Goal: Use online tool/utility: Utilize a website feature to perform a specific function

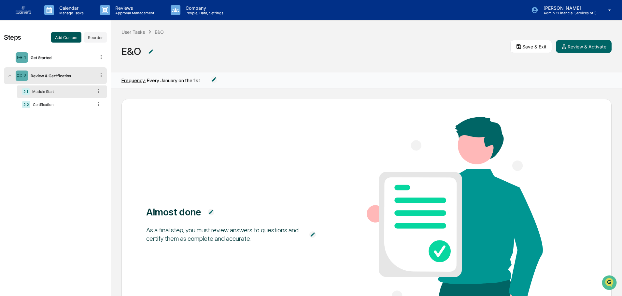
click at [66, 37] on button "Add Custom" at bounding box center [66, 37] width 30 height 10
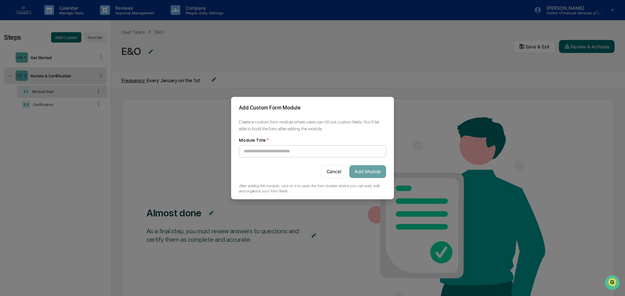
click at [274, 151] on input at bounding box center [312, 151] width 147 height 12
click at [296, 148] on input at bounding box center [312, 151] width 147 height 12
type input "**********"
click at [371, 172] on button "Add Module" at bounding box center [367, 171] width 37 height 13
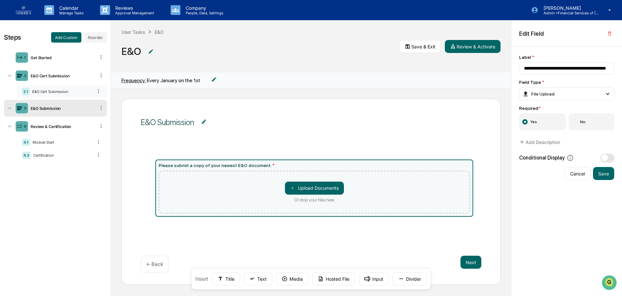
click at [65, 92] on div "E&O Cert Submission" at bounding box center [61, 91] width 63 height 5
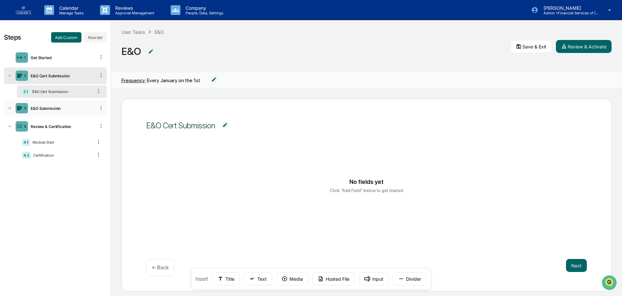
click at [55, 109] on div "E&O Submission" at bounding box center [61, 108] width 67 height 5
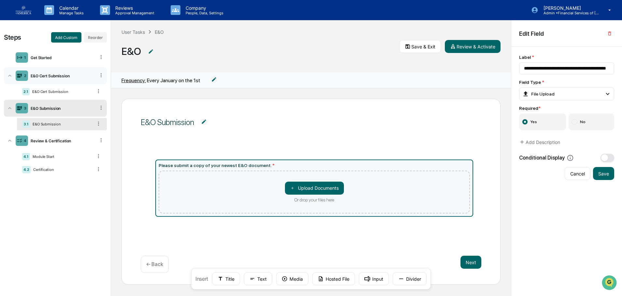
click at [52, 82] on div "2 E&O Cert Submission" at bounding box center [55, 75] width 103 height 17
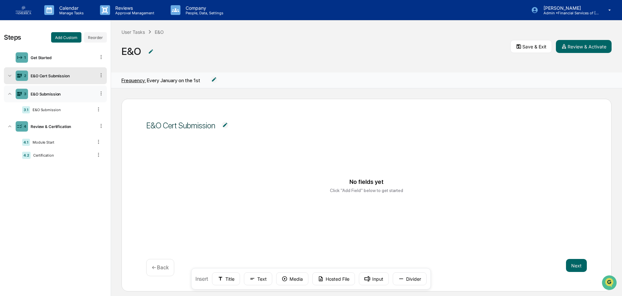
click at [54, 95] on div "E&O Submission" at bounding box center [61, 94] width 67 height 5
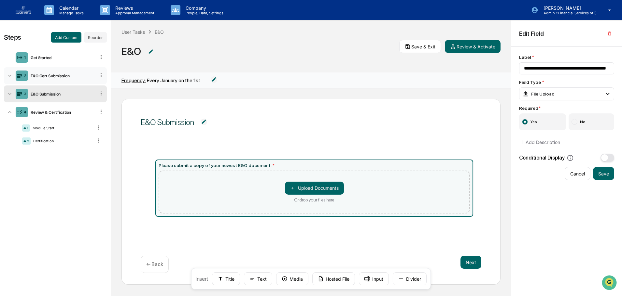
click at [100, 75] on icon at bounding box center [101, 75] width 6 height 6
click at [94, 89] on div "Delete" at bounding box center [93, 84] width 21 height 10
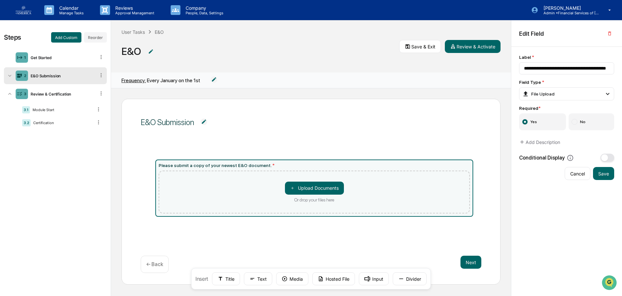
click at [53, 75] on div "E&O Submission" at bounding box center [61, 76] width 67 height 5
click at [473, 264] on button "Next" at bounding box center [470, 262] width 21 height 13
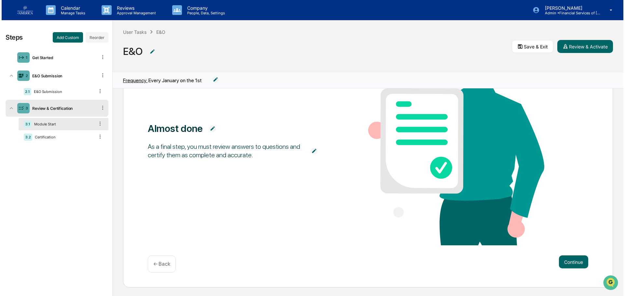
scroll to position [0, 0]
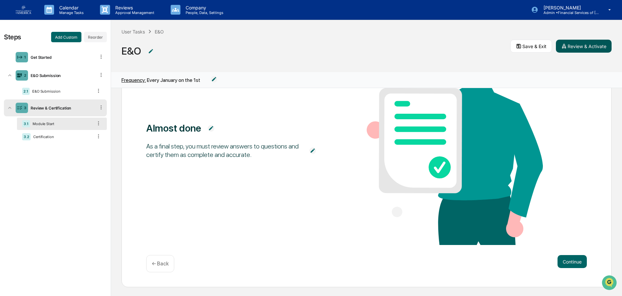
click at [585, 45] on button "Review & Activate" at bounding box center [583, 46] width 56 height 13
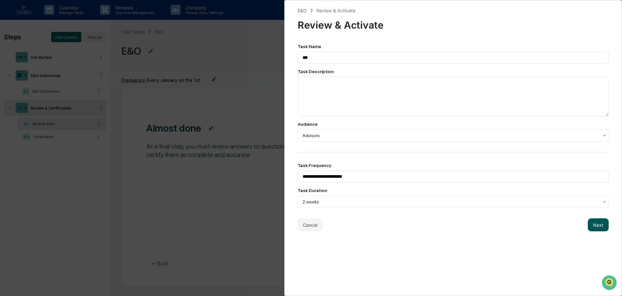
click at [603, 223] on button "Next" at bounding box center [597, 225] width 21 height 13
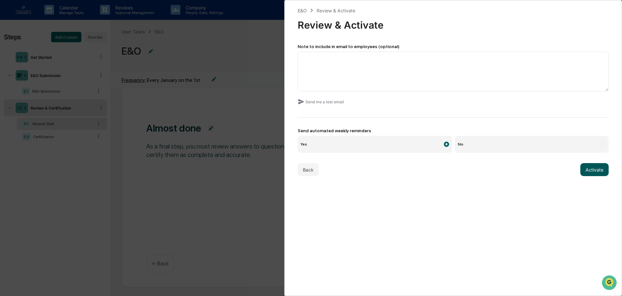
click at [588, 172] on button "Activate" at bounding box center [594, 169] width 28 height 13
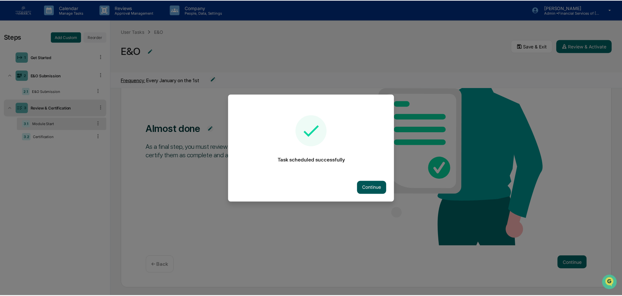
scroll to position [92, 0]
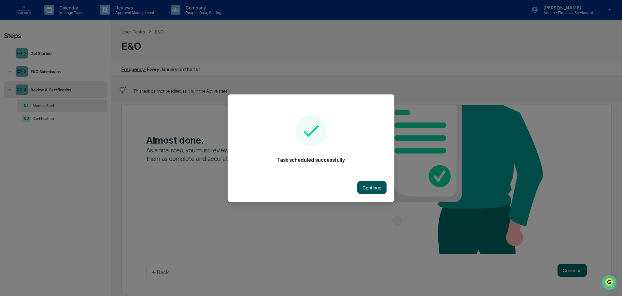
click at [370, 184] on button "Continue" at bounding box center [371, 187] width 29 height 13
